Goal: Task Accomplishment & Management: Complete application form

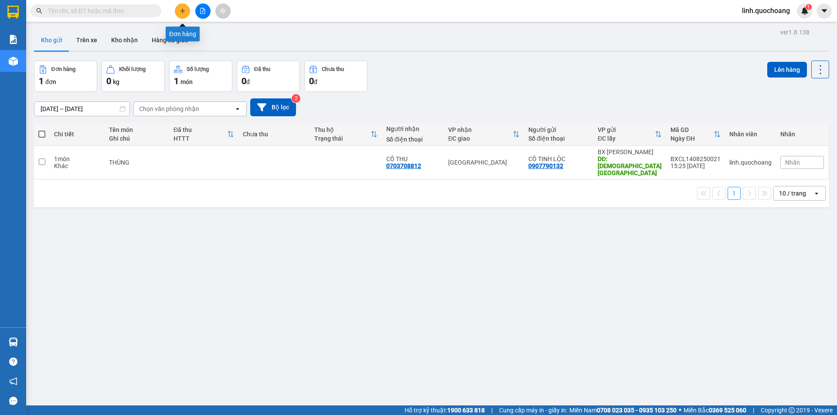
click at [180, 11] on icon "plus" at bounding box center [182, 10] width 5 height 0
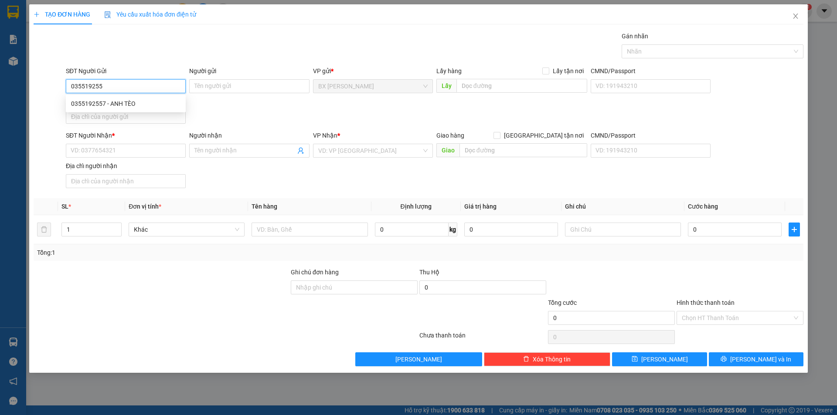
type input "0355192557"
click at [160, 100] on div "0355192557 - ANH TÈO" at bounding box center [125, 104] width 109 height 10
type input "ANH TÈO"
type input "0355192557"
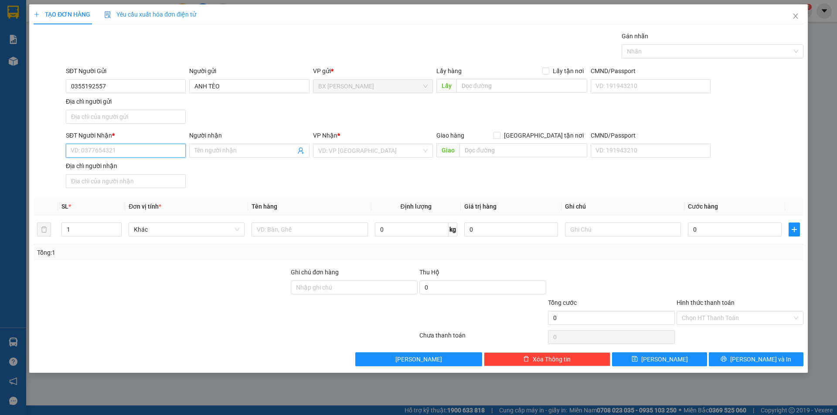
click at [160, 156] on input "SĐT Người Nhận *" at bounding box center [126, 151] width 120 height 14
click at [157, 180] on div "0907462289 - CHỊ THY" at bounding box center [125, 182] width 109 height 10
type input "0907462289"
type input "CHỊ THY"
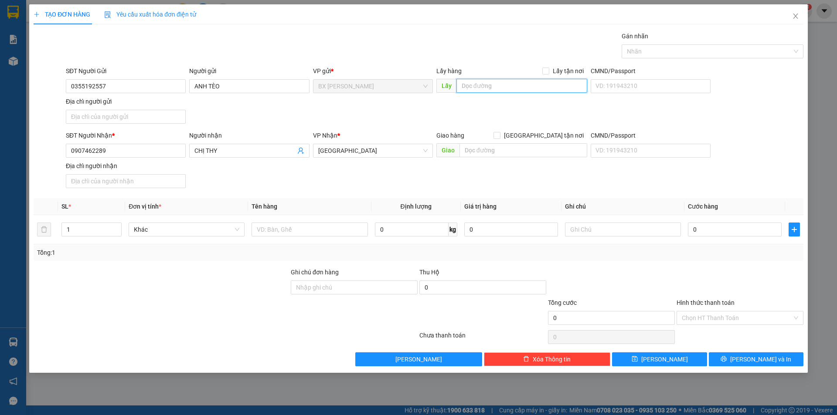
click at [485, 87] on input "text" at bounding box center [521, 86] width 131 height 14
type input "CƠM CẨM THÚY"
click at [287, 223] on input "text" at bounding box center [310, 230] width 116 height 14
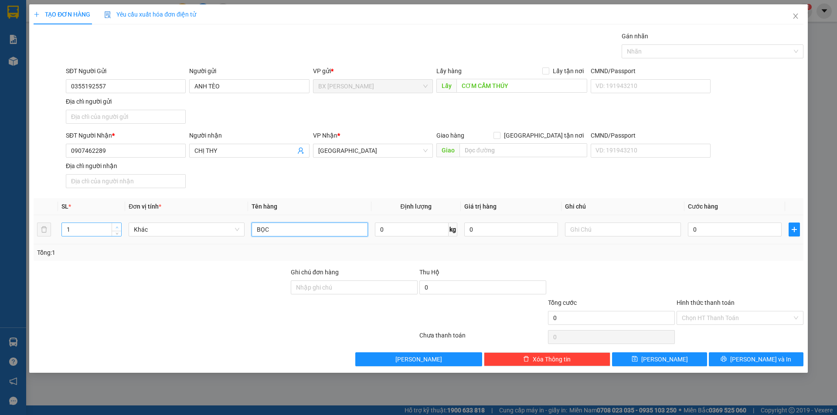
type input "BỌC"
type input "2"
click at [115, 228] on span "up" at bounding box center [116, 227] width 5 height 5
click at [741, 365] on button "[PERSON_NAME] và In" at bounding box center [756, 360] width 95 height 14
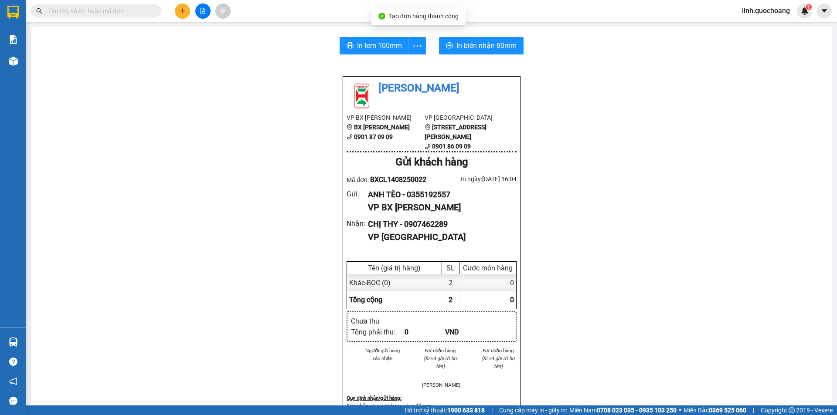
click at [352, 55] on div "In tem 100mm In biên nhận 80mm Quốc Hoàng VP BX Cao Lãnh BX Cao Lãnh 0901 87 09…" at bounding box center [431, 371] width 801 height 688
click at [366, 50] on span "In tem 100mm" at bounding box center [379, 45] width 45 height 11
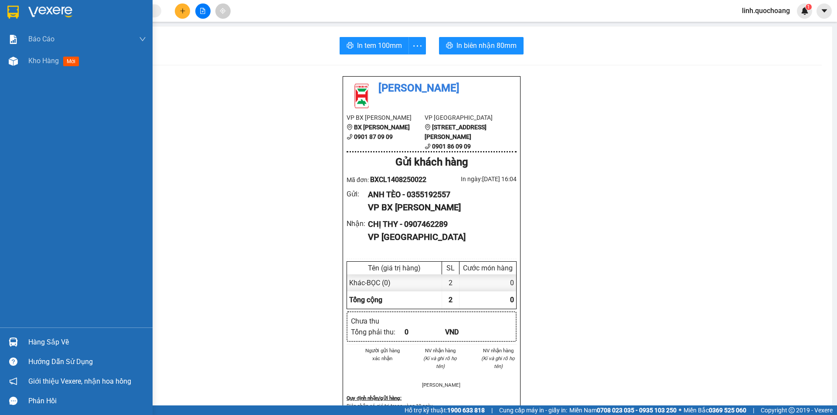
click at [19, 72] on div "Báo cáo Báo cáo dòng tiền (trạm) Doanh số tạo đơn theo VP gửi (trạm) Kho hàng m…" at bounding box center [76, 178] width 153 height 300
click at [34, 64] on span "Kho hàng" at bounding box center [43, 61] width 31 height 8
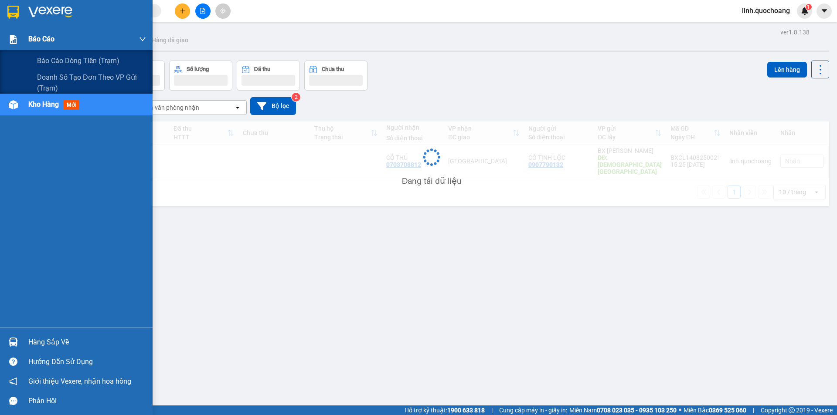
click at [53, 39] on span "Báo cáo" at bounding box center [41, 39] width 26 height 11
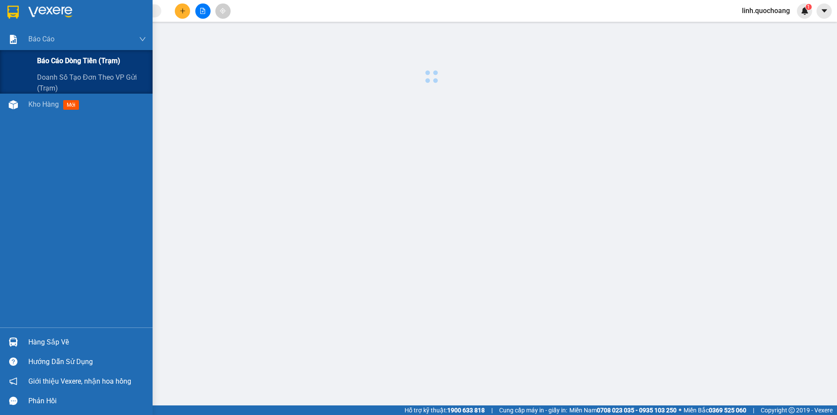
click at [61, 65] on span "Báo cáo dòng tiền (trạm)" at bounding box center [78, 60] width 83 height 11
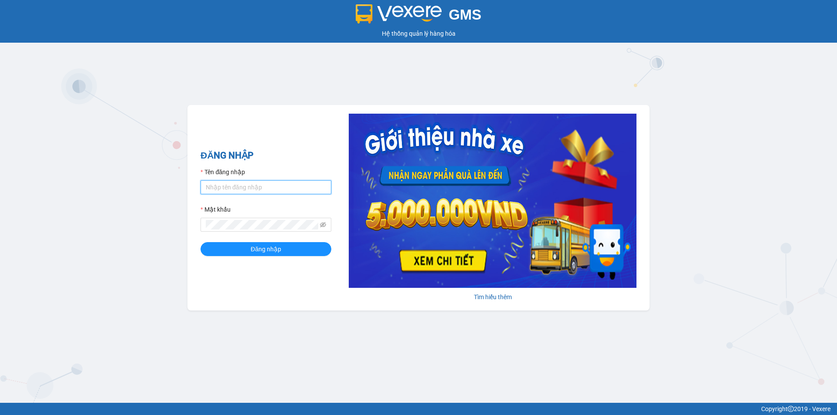
type input "linh.quochoang"
click at [310, 240] on form "Tên đăng nhập linh.quochoang Mật khẩu Đăng nhập" at bounding box center [266, 211] width 131 height 89
click at [304, 252] on button "Đăng nhập" at bounding box center [266, 249] width 131 height 14
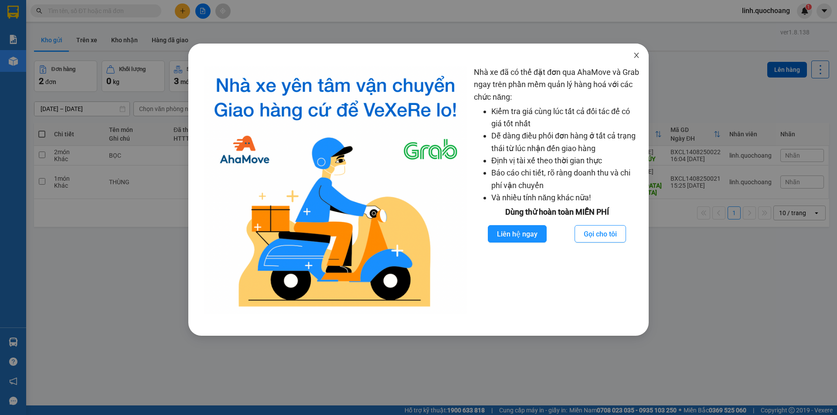
drag, startPoint x: 629, startPoint y: 57, endPoint x: 636, endPoint y: 56, distance: 7.0
click at [633, 56] on span "Close" at bounding box center [636, 56] width 24 height 24
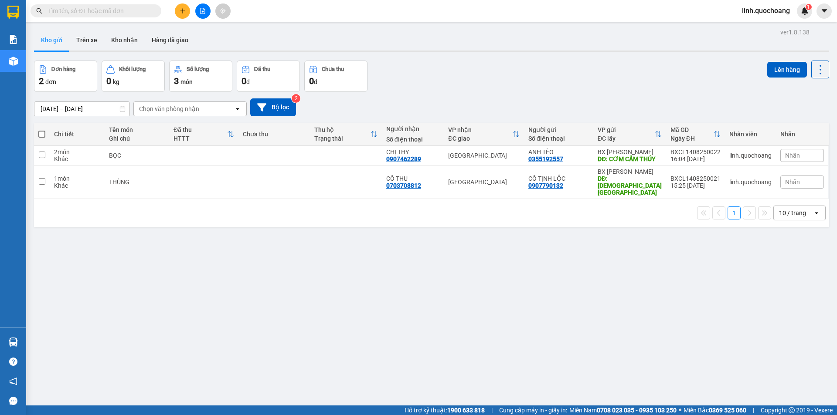
click at [636, 56] on body "Kết quả tìm kiếm ( 0 ) Bộ lọc No Data linh.quochoang 1 Báo cáo Báo cáo dòng tiề…" at bounding box center [418, 207] width 837 height 415
click at [184, 15] on button at bounding box center [182, 10] width 15 height 15
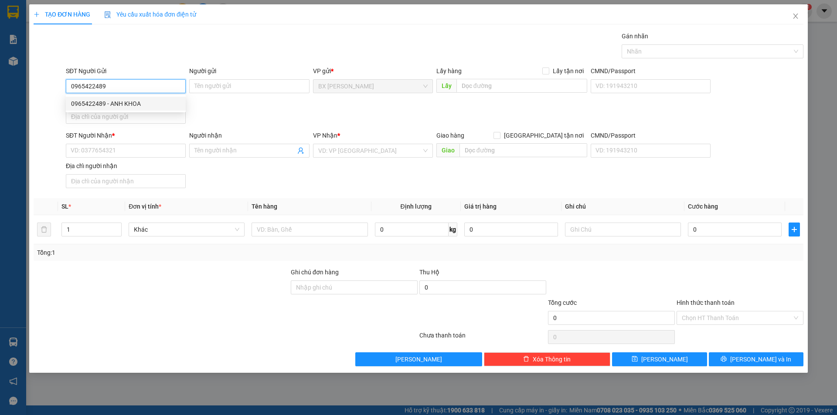
type input "0965422489"
drag, startPoint x: 256, startPoint y: 193, endPoint x: 219, endPoint y: 160, distance: 49.4
drag, startPoint x: 219, startPoint y: 160, endPoint x: 122, endPoint y: 84, distance: 123.3
click at [122, 84] on input "0965422489" at bounding box center [126, 86] width 120 height 14
drag, startPoint x: 122, startPoint y: 84, endPoint x: 37, endPoint y: 95, distance: 86.2
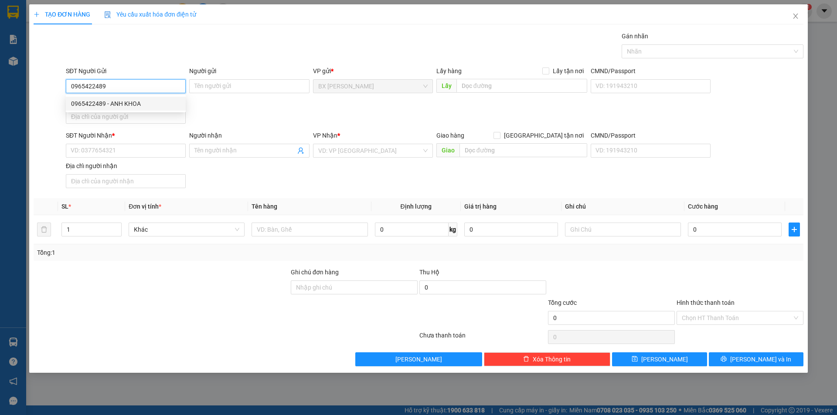
click at [37, 95] on div "SĐT Người Gửi 0965422489 Người gửi Tên người gửi VP gửi * BX Cao Lãnh Lấy hàng …" at bounding box center [419, 96] width 772 height 61
click at [126, 103] on div "0939901186 - CHỊ TRANG" at bounding box center [125, 104] width 109 height 10
type input "0939901186"
type input "CHỊ TRANG"
type input "0939901186"
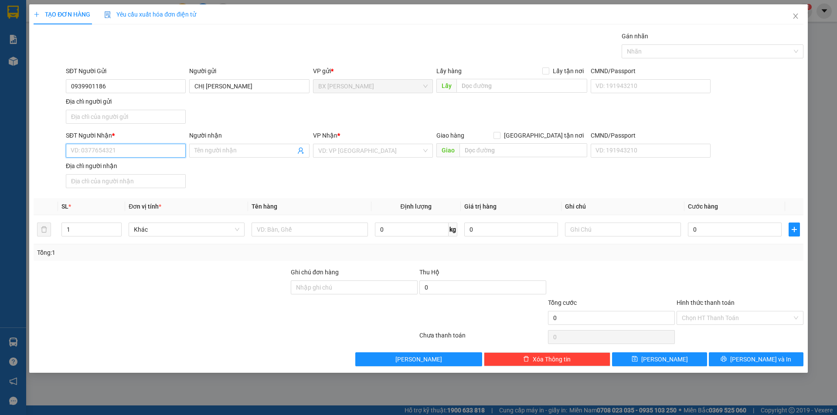
click at [137, 150] on input "SĐT Người Nhận *" at bounding box center [126, 151] width 120 height 14
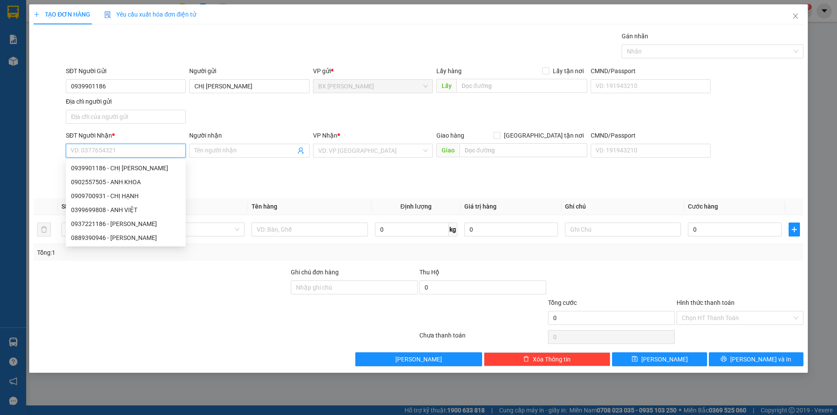
paste input "0965422489"
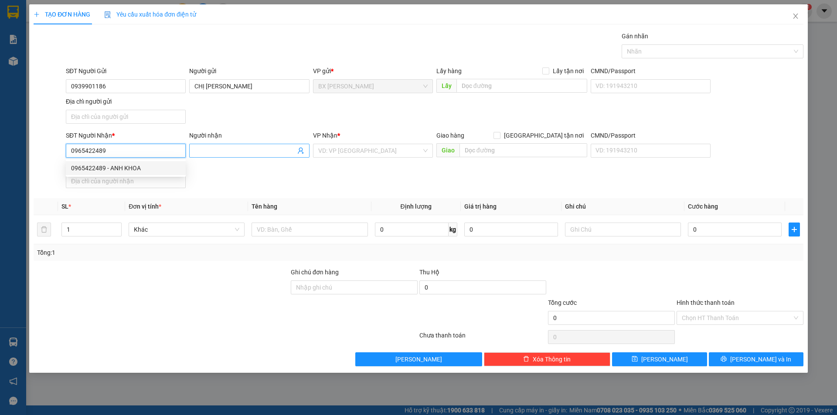
type input "0965422489"
click at [259, 152] on input "Người nhận" at bounding box center [244, 151] width 101 height 10
click at [159, 152] on input "0965422489" at bounding box center [126, 151] width 120 height 14
click at [157, 170] on div "0965422489 - ANH KHOA" at bounding box center [125, 168] width 109 height 10
type input "ANH KHOA"
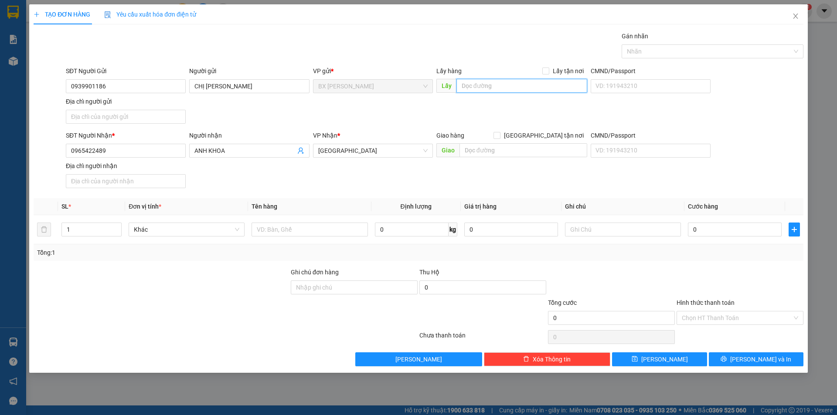
click at [520, 87] on input "text" at bounding box center [521, 86] width 131 height 14
type input "C"
type input "CHỢ ĐẦU MỐI"
click at [341, 228] on input "text" at bounding box center [310, 230] width 116 height 14
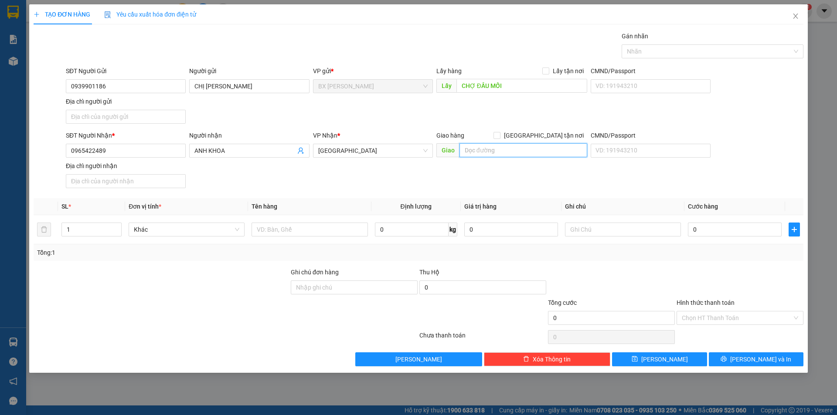
click at [503, 152] on input "text" at bounding box center [524, 150] width 128 height 14
type input "BX MIỀN TÂY"
click at [307, 232] on input "text" at bounding box center [310, 230] width 116 height 14
type input "THÙNG"
drag, startPoint x: 754, startPoint y: 219, endPoint x: 749, endPoint y: 228, distance: 10.1
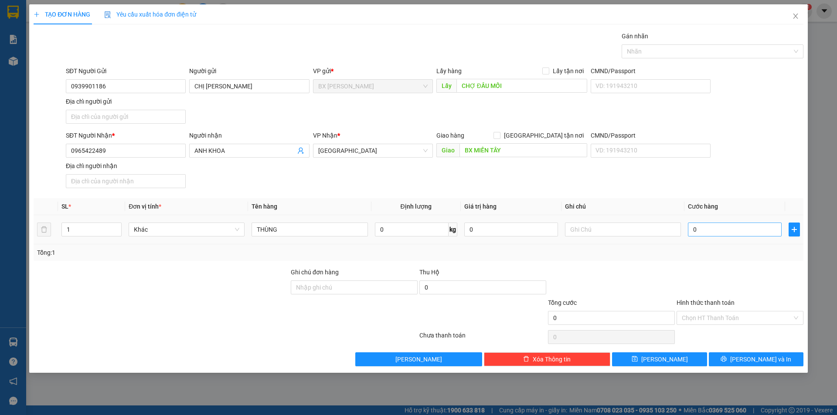
click at [754, 220] on td "0" at bounding box center [734, 229] width 101 height 29
click at [749, 231] on input "0" at bounding box center [735, 230] width 94 height 14
type input "5"
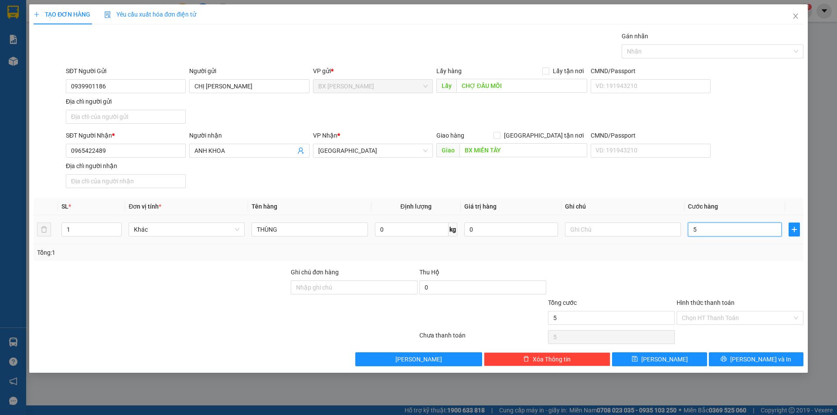
type input "50"
type input "500"
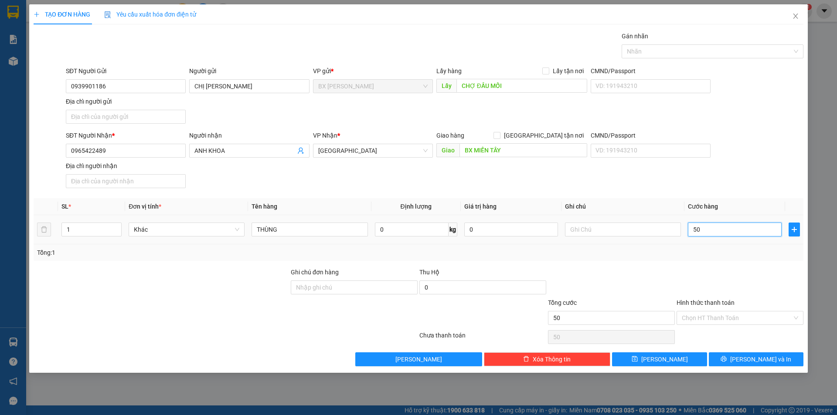
type input "500"
type input "5.000"
type input "50.000"
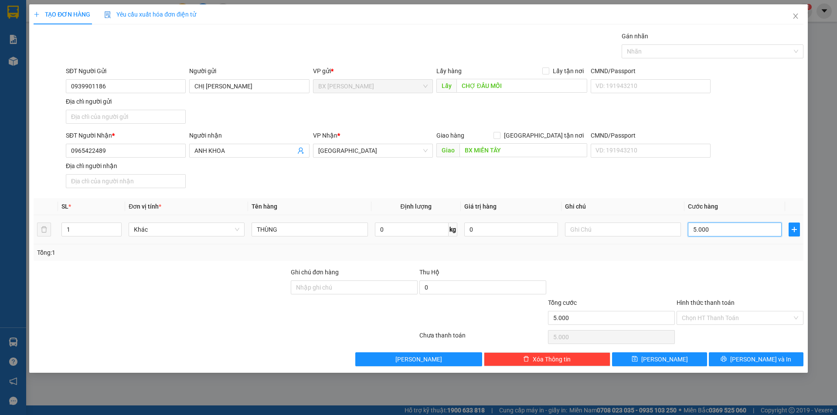
type input "50.000"
click at [713, 322] on input "Hình thức thanh toán" at bounding box center [737, 318] width 110 height 13
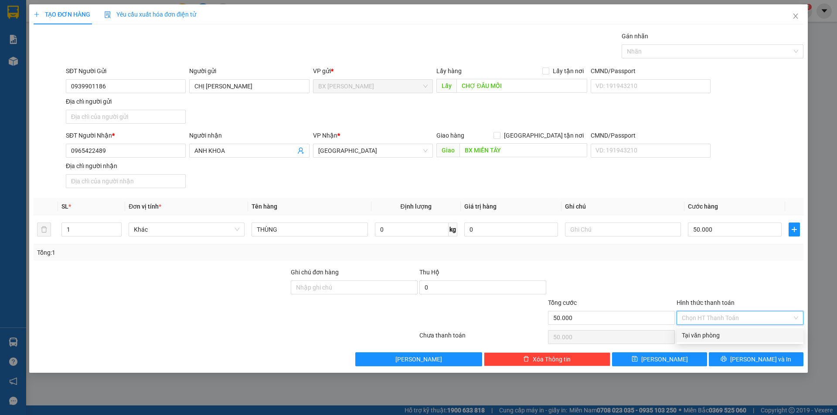
click at [704, 280] on div at bounding box center [740, 283] width 129 height 31
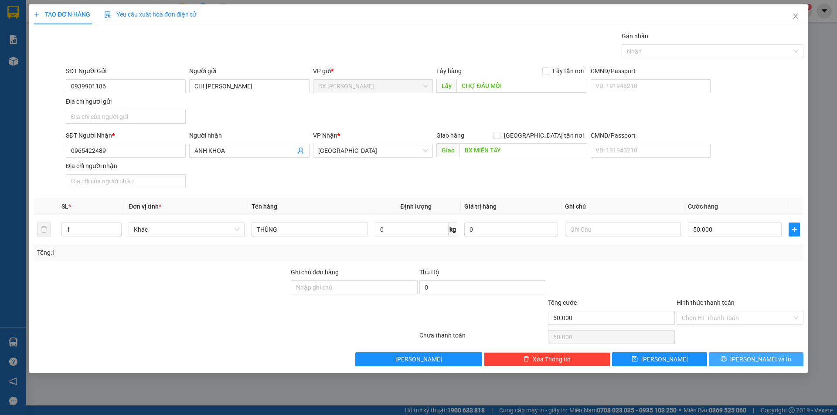
drag, startPoint x: 728, startPoint y: 357, endPoint x: 723, endPoint y: 355, distance: 4.9
click at [728, 357] on button "[PERSON_NAME] và In" at bounding box center [756, 360] width 95 height 14
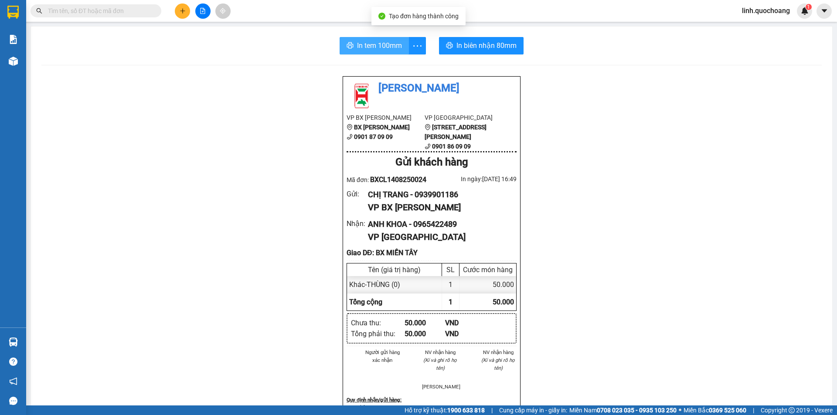
click at [368, 43] on span "In tem 100mm" at bounding box center [379, 45] width 45 height 11
click at [372, 41] on span "In tem 100mm" at bounding box center [379, 45] width 45 height 11
